Goal: Navigation & Orientation: Find specific page/section

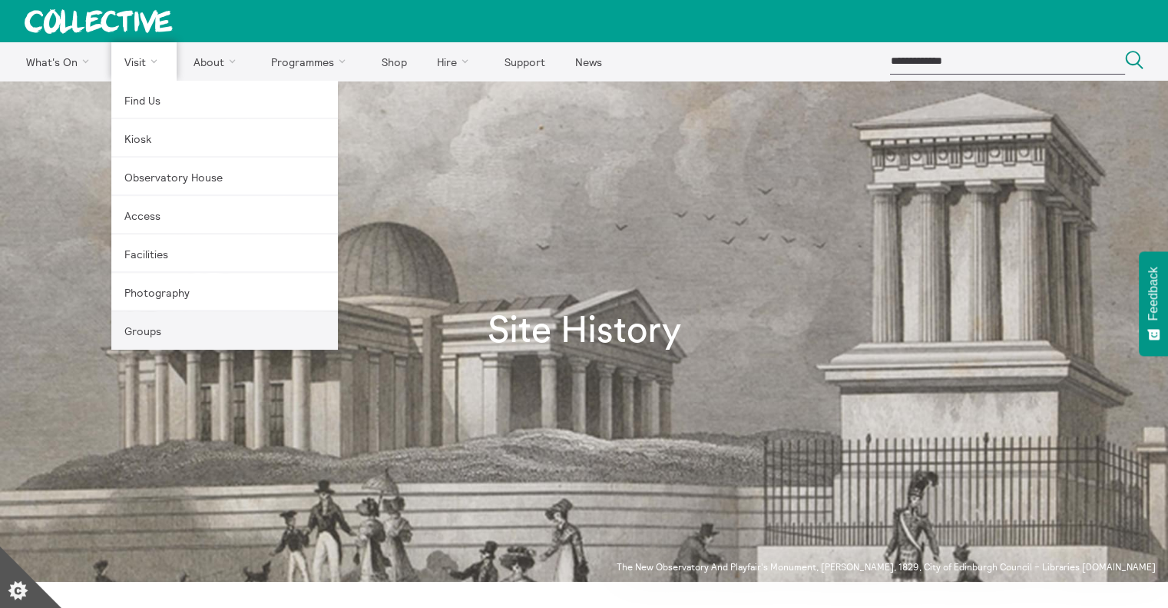
click at [156, 326] on link "Groups" at bounding box center [224, 330] width 227 height 38
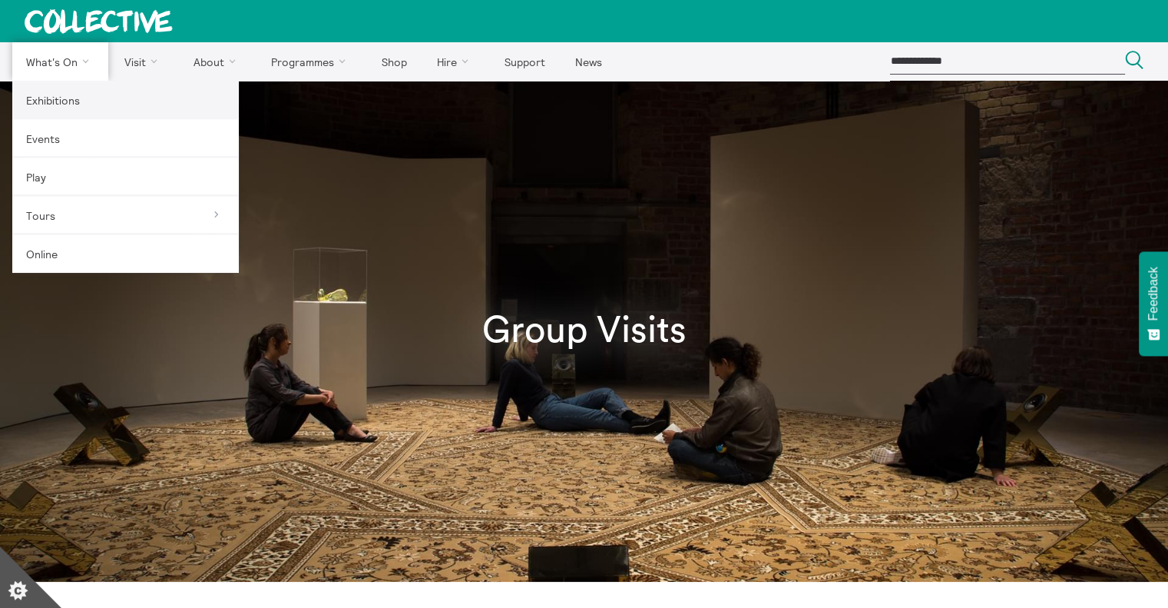
click at [48, 101] on link "Exhibitions" at bounding box center [125, 100] width 227 height 38
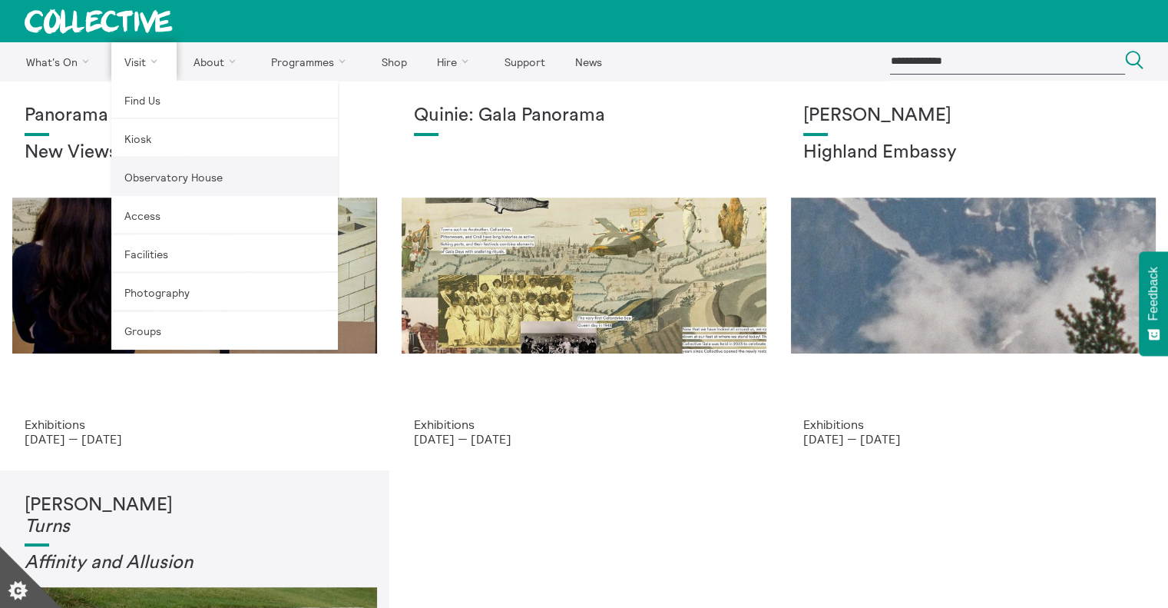
click at [177, 171] on link "Observatory House" at bounding box center [224, 176] width 227 height 38
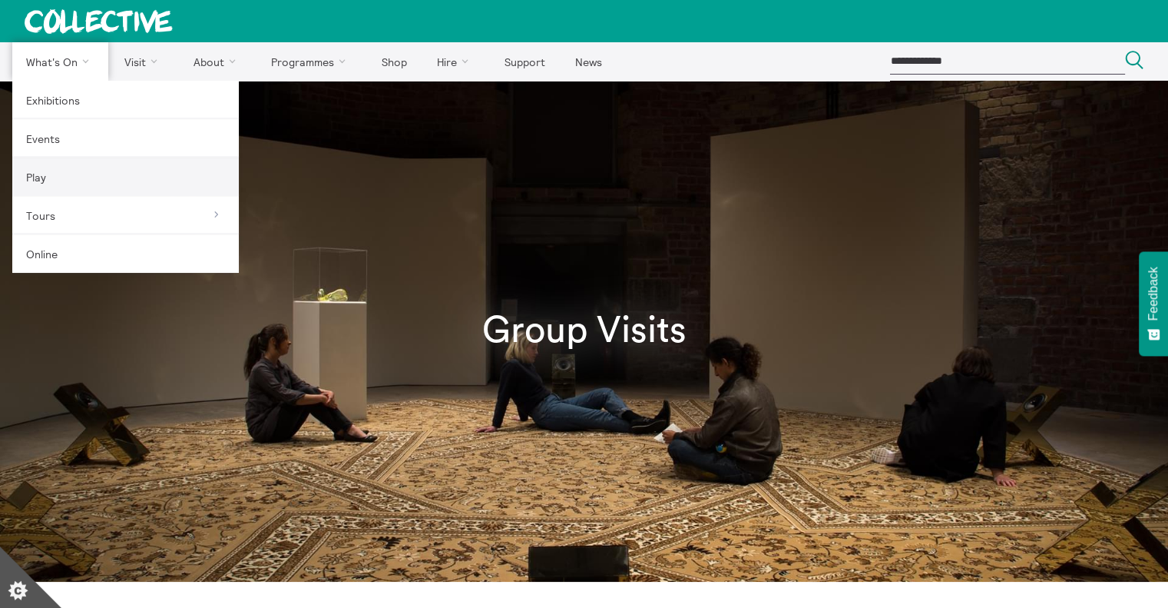
click at [68, 184] on link "Play" at bounding box center [125, 176] width 227 height 38
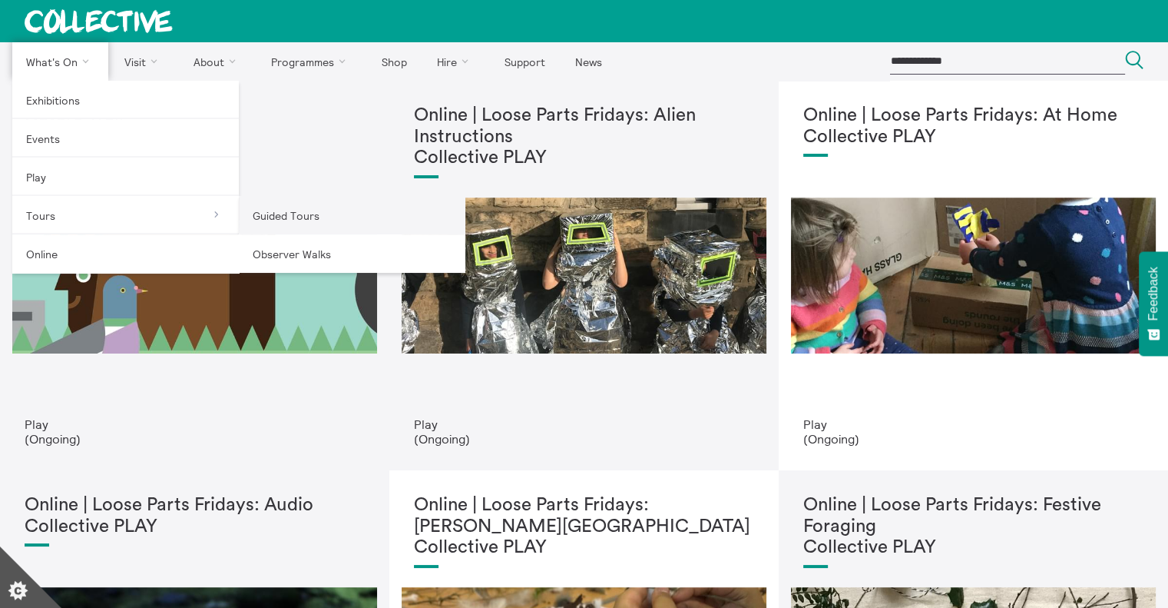
click at [323, 227] on link "Guided Tours" at bounding box center [352, 215] width 227 height 38
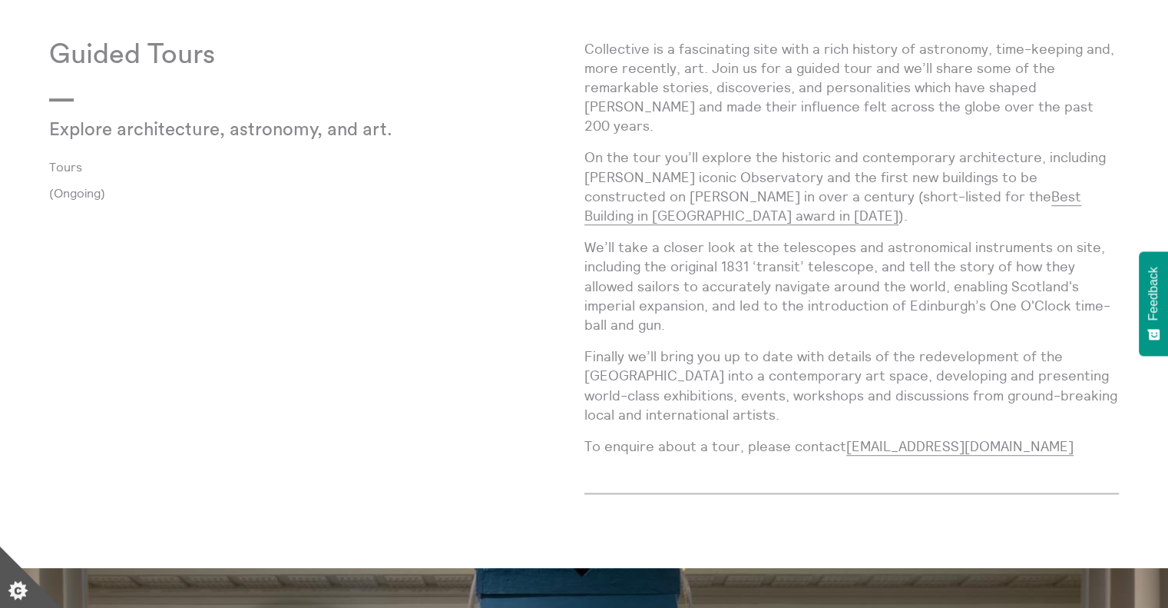
scroll to position [868, 0]
